Goal: Find specific page/section: Find specific page/section

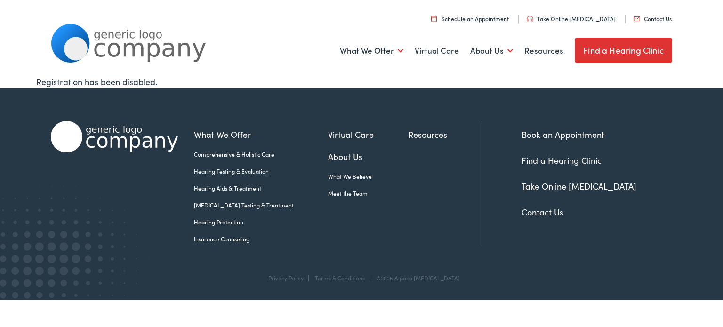
click at [348, 193] on link "Meet the Team" at bounding box center [368, 193] width 80 height 8
